Goal: Task Accomplishment & Management: Manage account settings

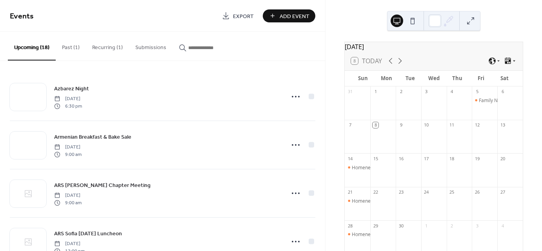
click at [297, 98] on icon at bounding box center [296, 96] width 13 height 13
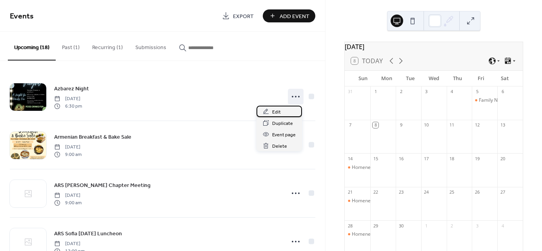
click at [286, 111] on div "Edit" at bounding box center [280, 111] width 46 height 11
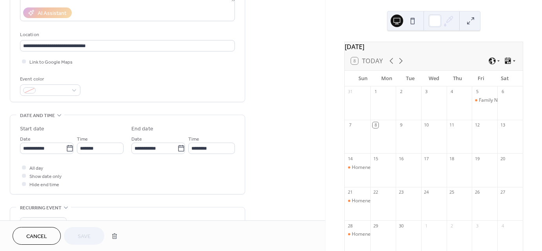
scroll to position [157, 0]
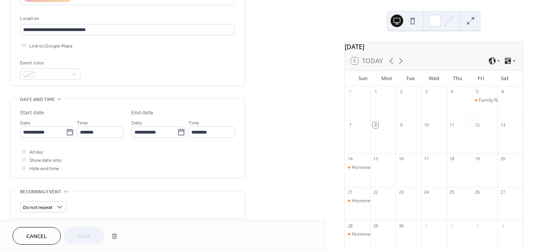
click at [38, 237] on span "Cancel" at bounding box center [36, 236] width 21 height 8
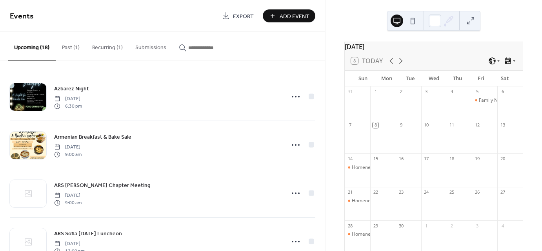
click at [292, 192] on circle at bounding box center [293, 193] width 2 height 2
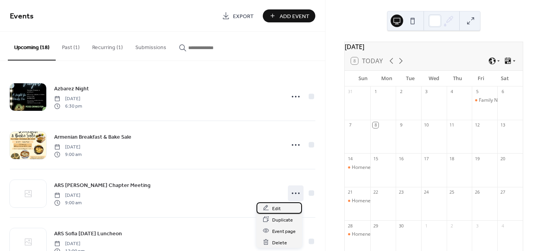
click at [292, 210] on div "Edit" at bounding box center [280, 207] width 46 height 11
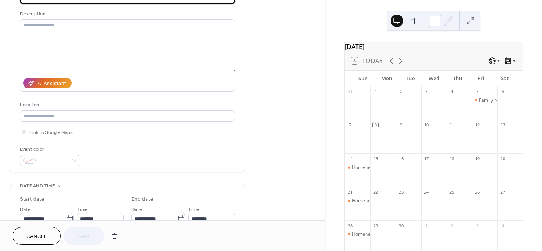
scroll to position [78, 0]
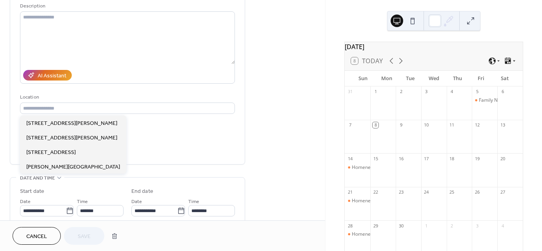
click at [104, 101] on div "Location" at bounding box center [127, 103] width 215 height 21
click at [93, 121] on span "2348 Cesar Chavez Blvd Fresno Ca" at bounding box center [71, 123] width 91 height 8
type input "**********"
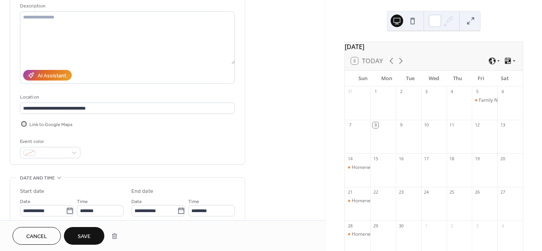
click at [29, 124] on span "Link to Google Maps" at bounding box center [50, 124] width 43 height 8
click at [79, 238] on span "Save" at bounding box center [84, 236] width 13 height 8
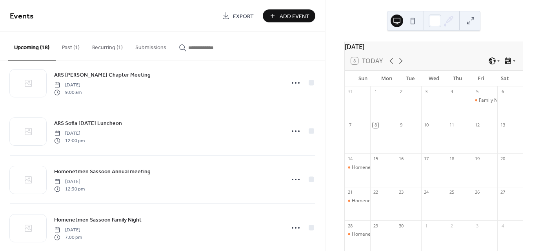
scroll to position [118, 0]
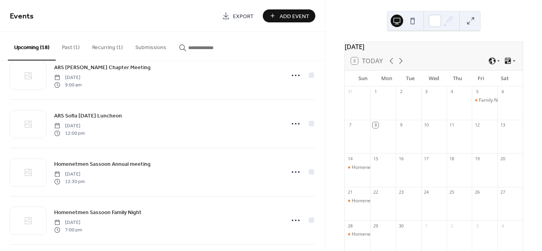
click at [296, 125] on icon at bounding box center [296, 123] width 13 height 13
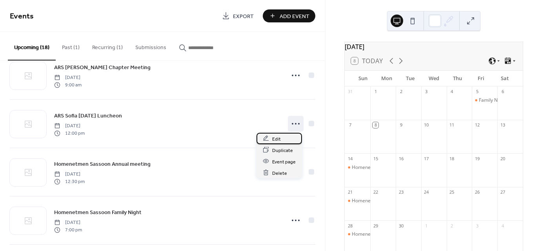
click at [285, 139] on div "Edit" at bounding box center [280, 138] width 46 height 11
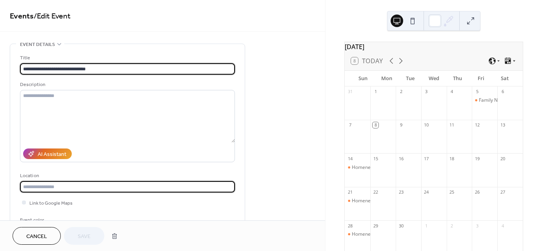
click at [52, 186] on input "text" at bounding box center [127, 186] width 215 height 11
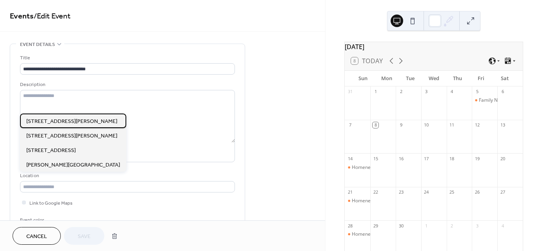
click at [77, 119] on span "2348 Cesar Chavez Blvd Fresno Ca" at bounding box center [71, 121] width 91 height 8
type input "**********"
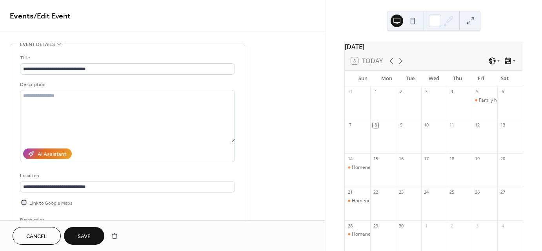
click at [38, 205] on span "Link to Google Maps" at bounding box center [50, 203] width 43 height 8
click at [86, 232] on span "Save" at bounding box center [84, 236] width 13 height 8
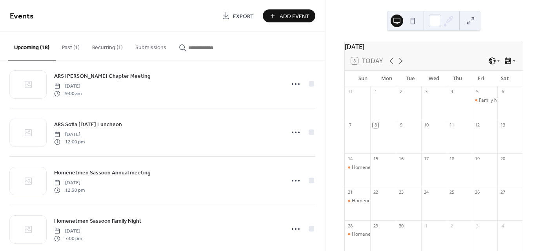
scroll to position [118, 0]
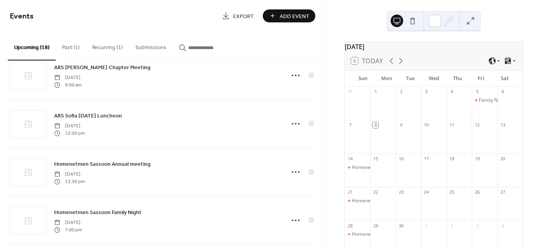
click at [173, 133] on div "ARS Sofia Thanksgiving Luncheon Sunday, November 9, 2025 12:00 pm" at bounding box center [167, 123] width 226 height 25
click at [290, 120] on icon at bounding box center [296, 123] width 13 height 13
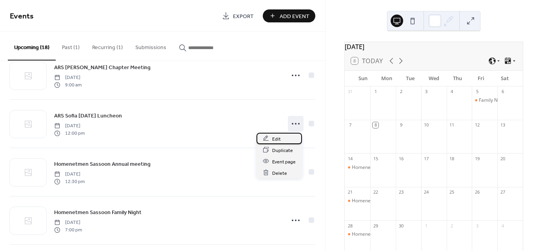
click at [294, 142] on div "Edit" at bounding box center [280, 138] width 46 height 11
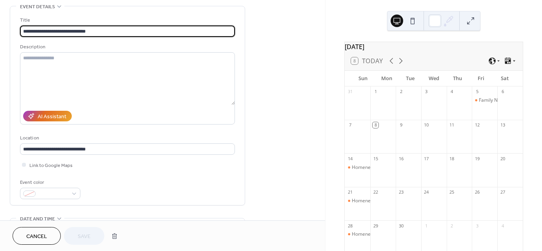
scroll to position [39, 0]
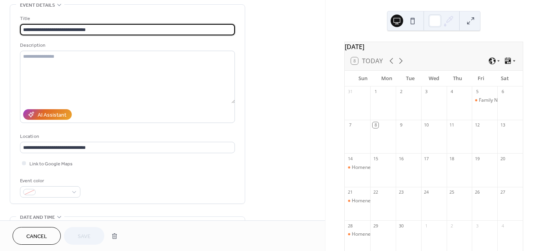
click at [43, 232] on span "Cancel" at bounding box center [36, 236] width 21 height 8
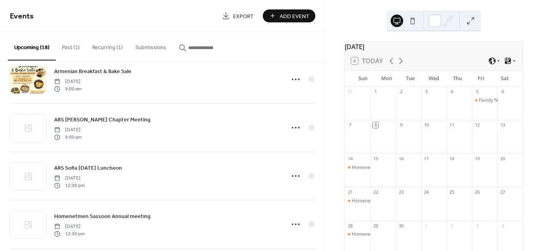
scroll to position [78, 0]
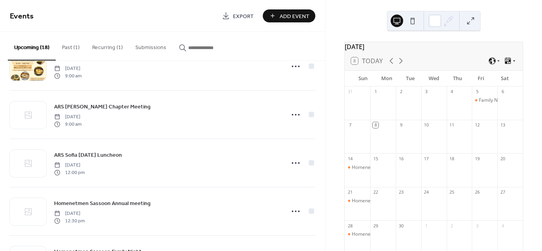
click at [128, 208] on div "Homenetmen Sassoon Annual meeting Sunday, November 23, 2025 12:30 pm" at bounding box center [167, 211] width 226 height 25
click at [136, 204] on span "Homenetmen Sassoon Annual meeting" at bounding box center [102, 203] width 97 height 8
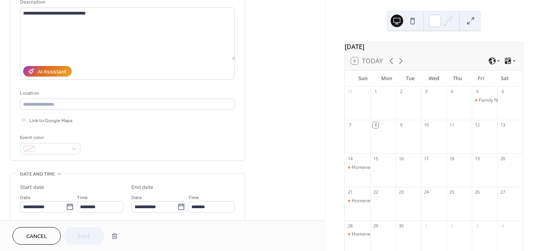
scroll to position [118, 0]
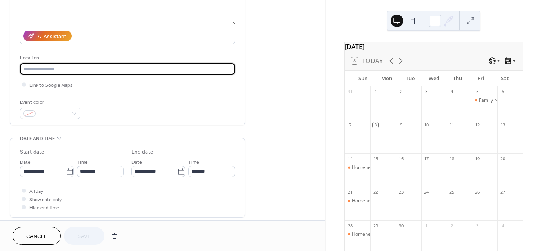
click at [63, 69] on input "text" at bounding box center [127, 68] width 215 height 11
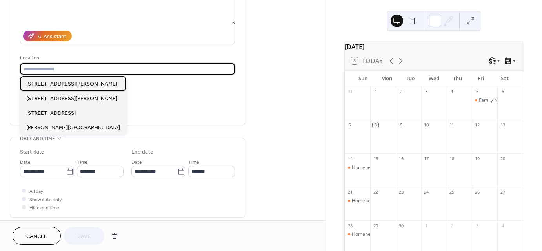
click at [69, 87] on span "2348 Cesar Chavez Blvd Fresno Ca" at bounding box center [71, 84] width 91 height 8
type input "**********"
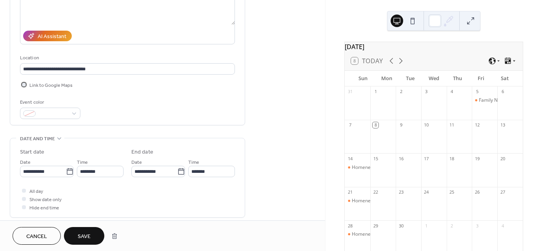
click at [41, 86] on span "Link to Google Maps" at bounding box center [50, 85] width 43 height 8
click at [75, 230] on button "Save" at bounding box center [84, 236] width 40 height 18
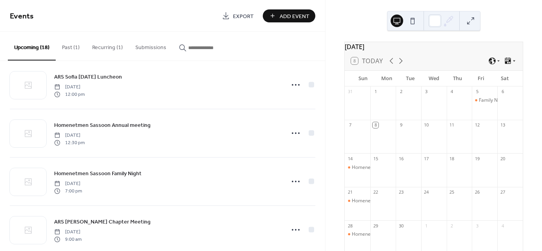
scroll to position [157, 0]
click at [133, 177] on div "Homenetmen Sassoon Family Night Friday, December 5, 2025 7:00 pm" at bounding box center [167, 180] width 226 height 25
click at [295, 181] on circle at bounding box center [296, 181] width 2 height 2
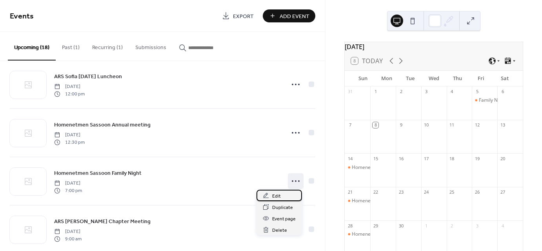
click at [283, 201] on div "Edit" at bounding box center [280, 195] width 46 height 11
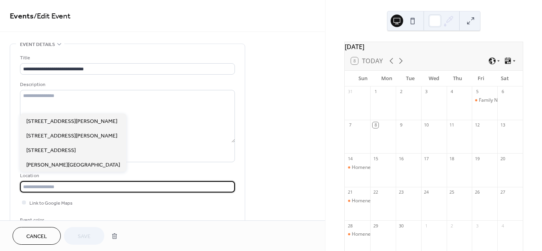
click at [103, 191] on input "text" at bounding box center [127, 186] width 215 height 11
click at [110, 186] on input "text" at bounding box center [127, 186] width 215 height 11
click at [77, 118] on span "2348 Cesar Chavez Blvd Fresno Ca" at bounding box center [71, 121] width 91 height 8
type input "**********"
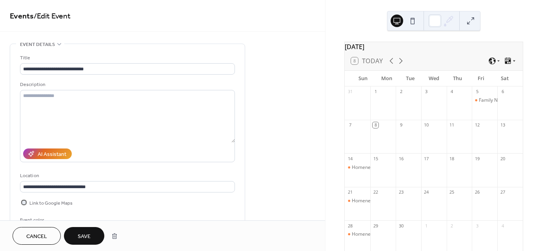
click at [38, 200] on span "Link to Google Maps" at bounding box center [50, 203] width 43 height 8
click at [81, 241] on span "Save" at bounding box center [84, 236] width 13 height 8
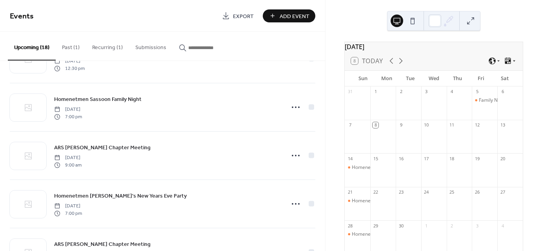
scroll to position [235, 0]
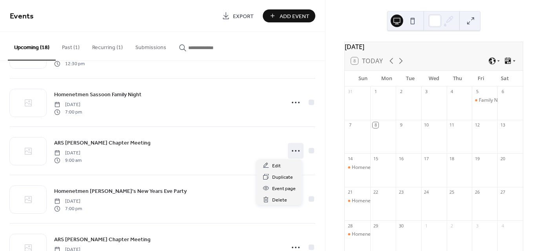
click at [290, 151] on icon at bounding box center [296, 150] width 13 height 13
click at [286, 163] on div "Edit" at bounding box center [280, 164] width 46 height 11
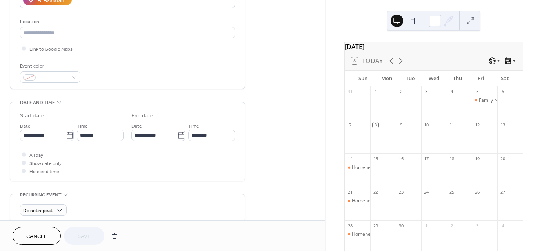
scroll to position [157, 0]
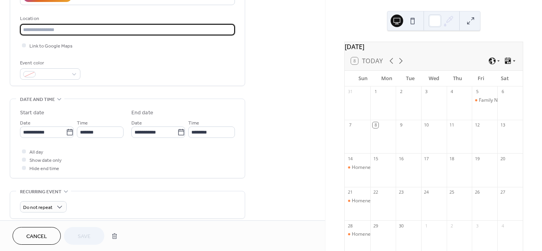
click at [89, 32] on input "text" at bounding box center [127, 29] width 215 height 11
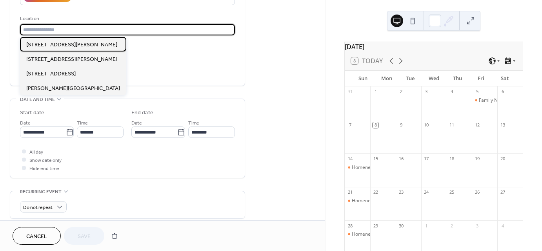
click at [89, 44] on span "2348 Cesar Chavez Blvd Fresno Ca" at bounding box center [71, 44] width 91 height 8
type input "**********"
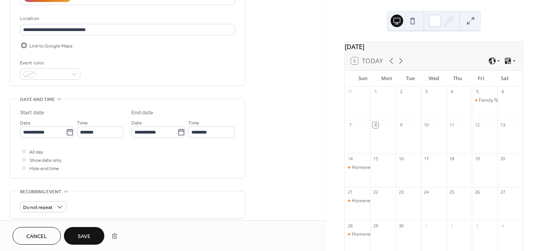
click at [60, 49] on span "Link to Google Maps" at bounding box center [50, 46] width 43 height 8
click at [82, 235] on span "Save" at bounding box center [84, 236] width 13 height 8
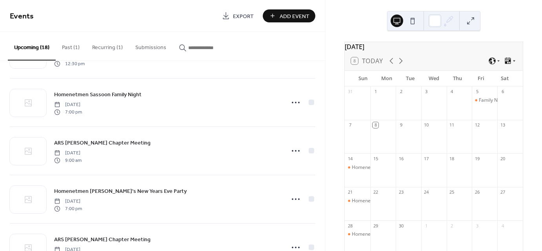
scroll to position [235, 0]
click at [187, 145] on div "ARS Mayr Chapter Meeting Saturday, December 13, 2025 9:00 am" at bounding box center [167, 150] width 226 height 25
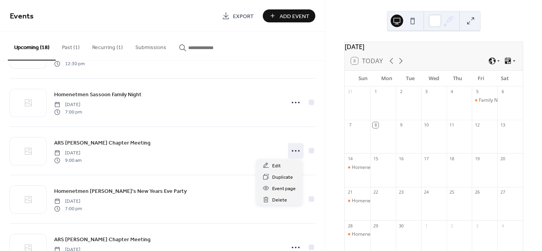
click at [291, 151] on icon at bounding box center [296, 150] width 13 height 13
click at [286, 170] on div "Edit" at bounding box center [280, 164] width 46 height 11
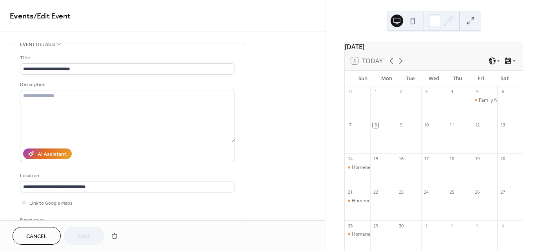
click at [44, 234] on span "Cancel" at bounding box center [36, 236] width 21 height 8
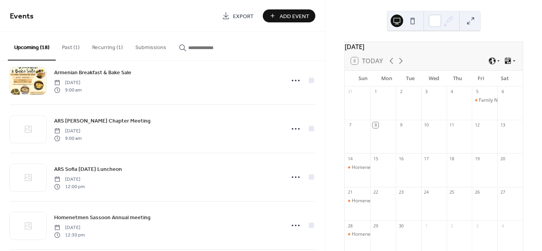
scroll to position [78, 0]
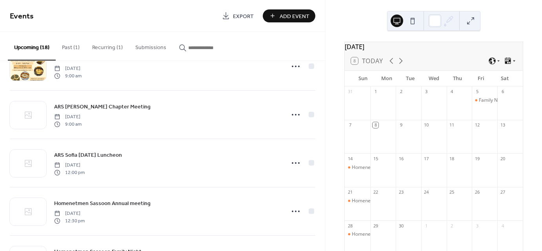
click at [155, 168] on div "ARS Sofia Thanksgiving Luncheon Sunday, November 9, 2025 12:00 pm" at bounding box center [167, 162] width 226 height 25
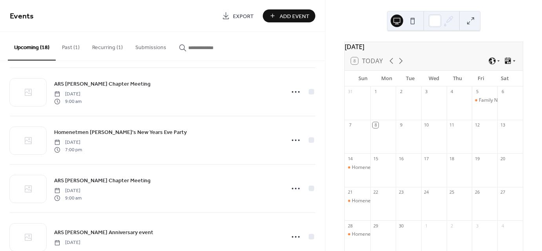
scroll to position [314, 0]
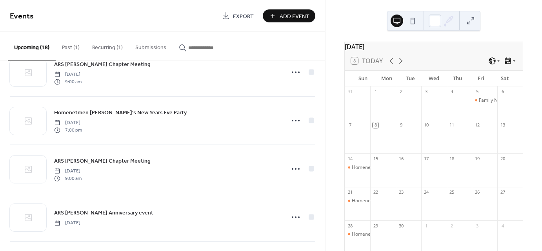
click at [127, 168] on div "ARS Mayr Chapter Meeting Saturday, January 10, 2026 9:00 am" at bounding box center [167, 168] width 226 height 25
click at [115, 159] on span "ARS [PERSON_NAME] Chapter Meeting" at bounding box center [102, 161] width 97 height 8
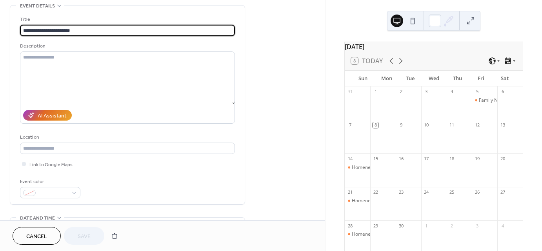
scroll to position [39, 0]
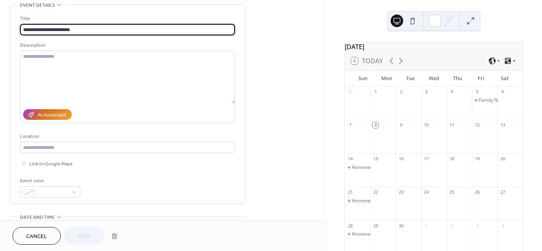
click at [119, 154] on div "**********" at bounding box center [127, 106] width 215 height 183
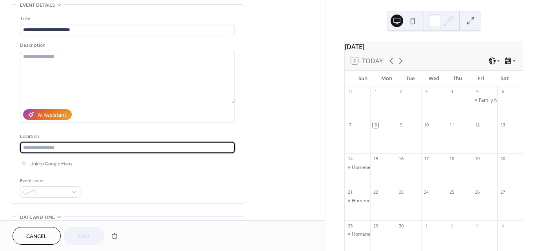
click at [121, 153] on input "text" at bounding box center [127, 147] width 215 height 11
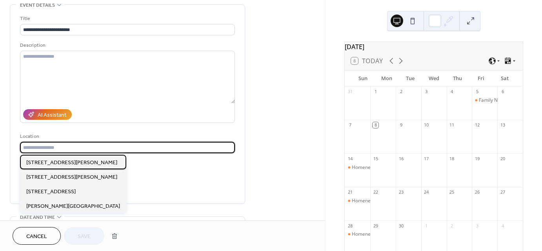
click at [94, 166] on span "2348 Cesar Chavez Blvd Fresno Ca" at bounding box center [71, 162] width 91 height 8
type input "**********"
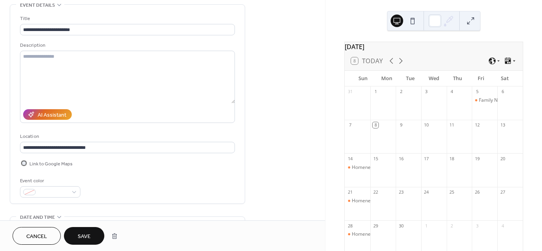
click at [54, 164] on span "Link to Google Maps" at bounding box center [50, 164] width 43 height 8
click at [83, 235] on span "Save" at bounding box center [84, 236] width 13 height 8
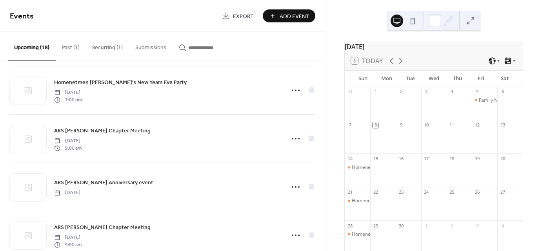
scroll to position [353, 0]
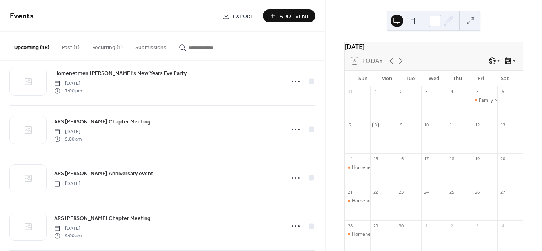
click at [113, 172] on span "ARS [PERSON_NAME] Anniversary event" at bounding box center [103, 174] width 99 height 8
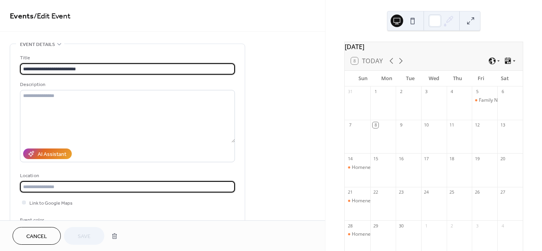
click at [95, 188] on input "text" at bounding box center [127, 186] width 215 height 11
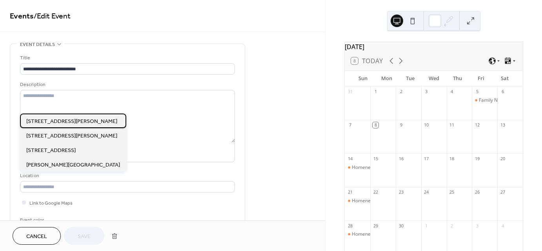
click at [79, 124] on span "2348 Cesar Chavez Blvd Fresno Ca" at bounding box center [71, 121] width 91 height 8
type input "**********"
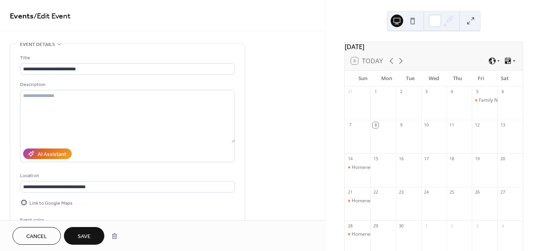
click at [52, 201] on span "Link to Google Maps" at bounding box center [50, 203] width 43 height 8
click at [88, 235] on span "Save" at bounding box center [84, 236] width 13 height 8
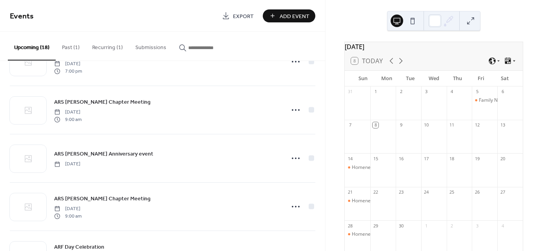
scroll to position [392, 0]
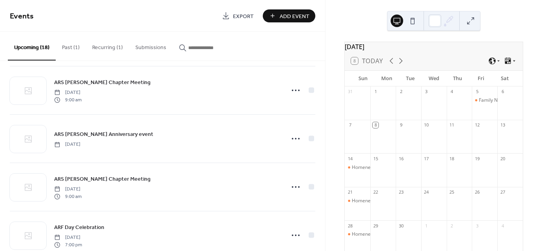
click at [130, 179] on div "ARS Mayr Chapter Meeting Saturday, February 14, 2026 9:00 am" at bounding box center [167, 186] width 226 height 25
click at [114, 178] on span "ARS [PERSON_NAME] Chapter Meeting" at bounding box center [102, 179] width 97 height 8
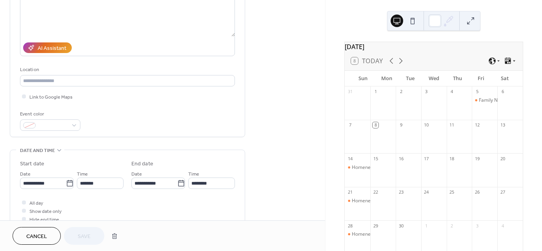
scroll to position [118, 0]
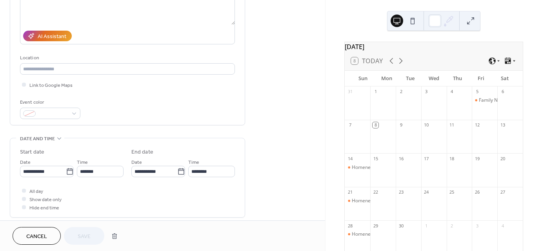
click at [89, 78] on div "**********" at bounding box center [127, 27] width 215 height 183
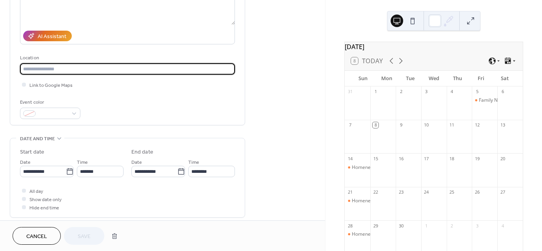
click at [89, 73] on input "text" at bounding box center [127, 68] width 215 height 11
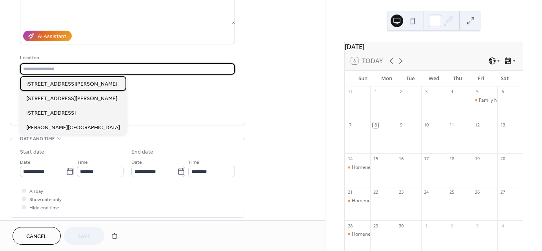
click at [86, 86] on span "2348 Cesar Chavez Blvd Fresno Ca" at bounding box center [71, 84] width 91 height 8
type input "**********"
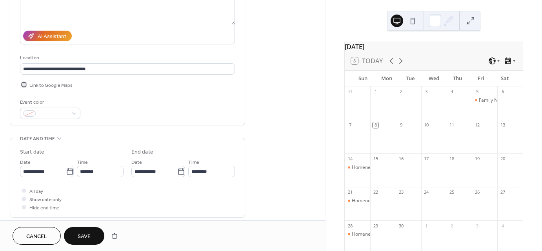
click at [27, 84] on div at bounding box center [24, 84] width 8 height 8
click at [86, 229] on button "Save" at bounding box center [84, 236] width 40 height 18
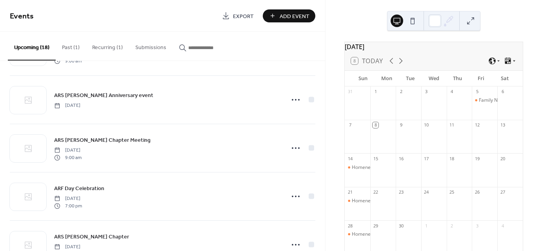
scroll to position [471, 0]
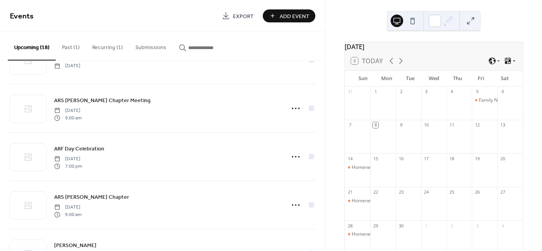
click at [82, 157] on span "[DATE]" at bounding box center [68, 158] width 28 height 7
click at [96, 149] on span "ARF Day Celebration" at bounding box center [79, 149] width 50 height 8
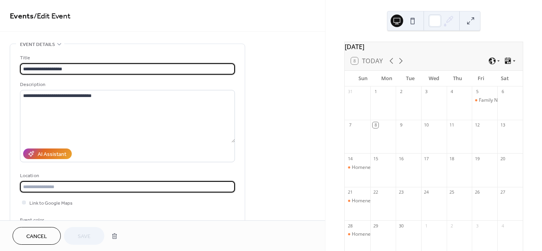
click at [48, 188] on input "text" at bounding box center [127, 186] width 215 height 11
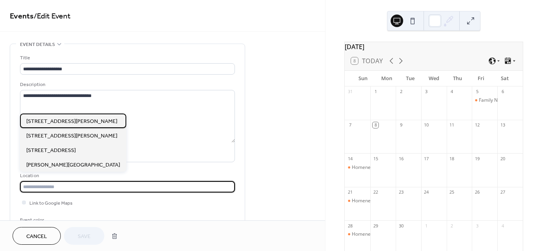
click at [53, 126] on div "2348 Cesar Chavez Blvd Fresno Ca" at bounding box center [73, 120] width 106 height 15
type input "**********"
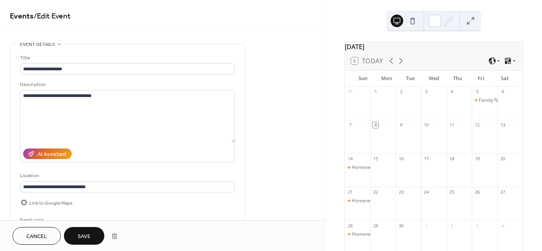
click at [27, 199] on div at bounding box center [24, 202] width 8 height 8
click at [89, 239] on span "Save" at bounding box center [84, 236] width 13 height 8
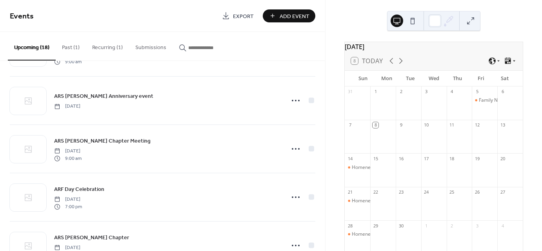
scroll to position [432, 0]
click at [108, 138] on span "ARS [PERSON_NAME] Chapter Meeting" at bounding box center [102, 140] width 97 height 8
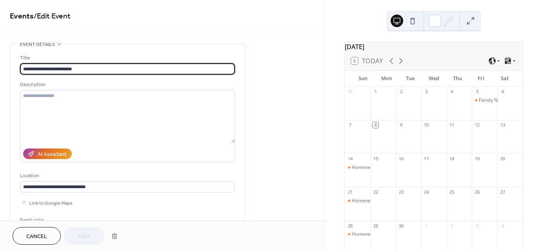
click at [23, 235] on button "Cancel" at bounding box center [37, 236] width 48 height 18
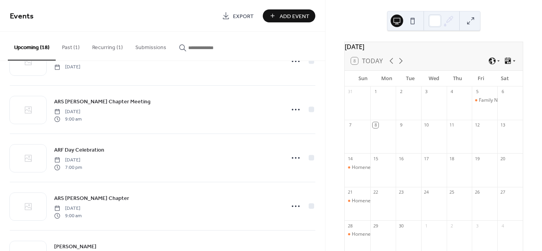
scroll to position [471, 0]
click at [98, 190] on div "ARS Mayr Chapter Saturday, March 14, 2026 9:00 am" at bounding box center [163, 205] width 306 height 48
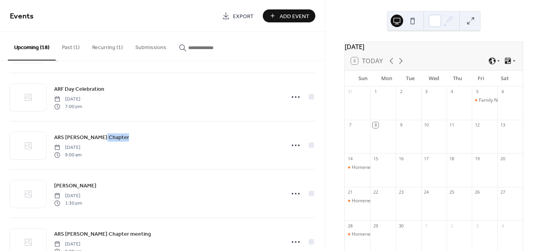
scroll to position [549, 0]
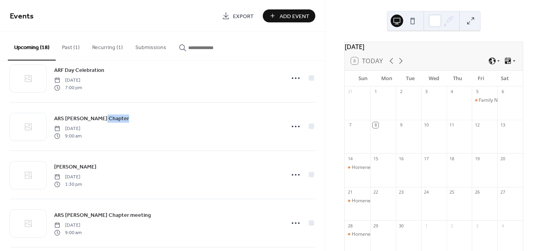
click at [102, 213] on span "ARS [PERSON_NAME] Chapter meeting" at bounding box center [102, 215] width 97 height 8
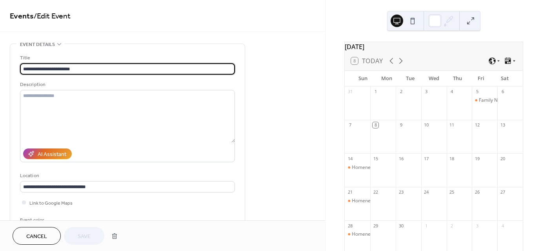
click at [41, 234] on span "Cancel" at bounding box center [36, 236] width 21 height 8
